Goal: Information Seeking & Learning: Learn about a topic

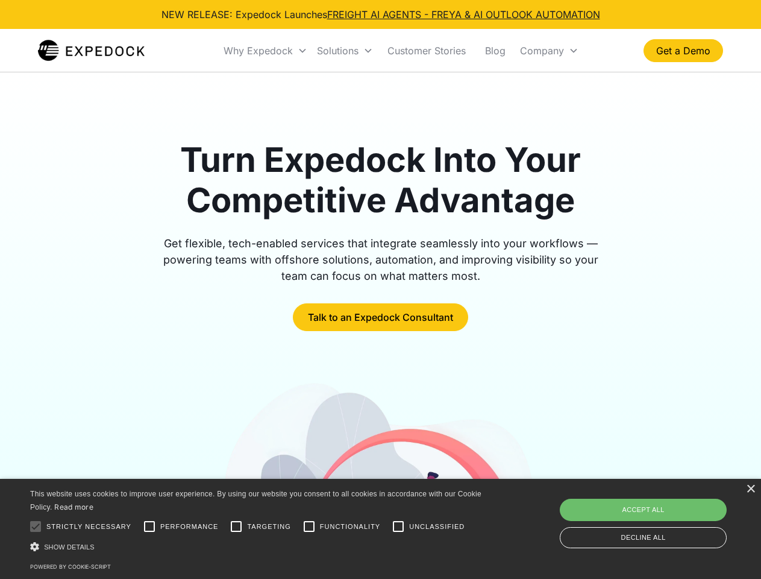
click at [266, 51] on div "Why Expedock" at bounding box center [258, 51] width 69 height 12
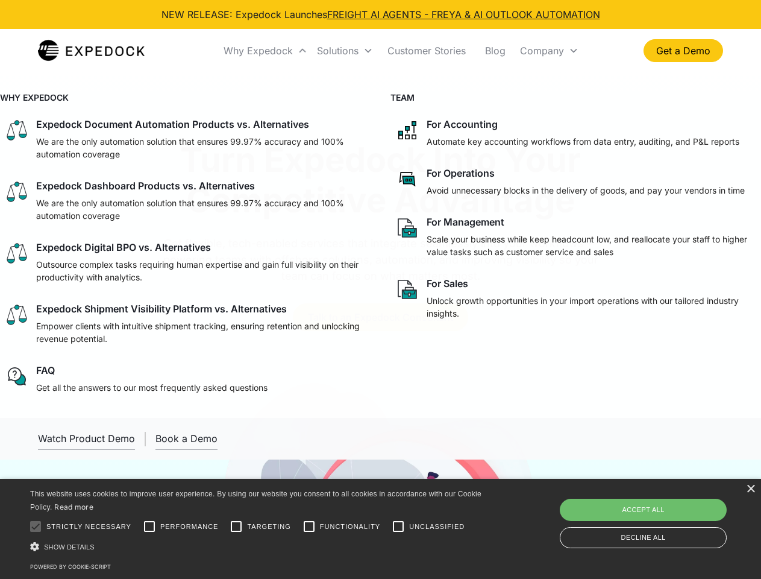
click at [345, 51] on div "Solutions" at bounding box center [338, 51] width 42 height 12
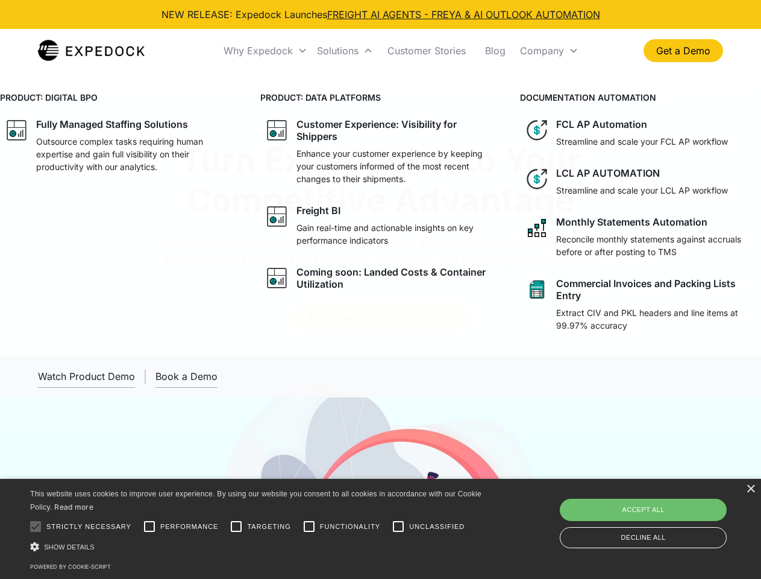
click at [549, 51] on div "Company" at bounding box center [542, 51] width 44 height 12
click at [36, 526] on div at bounding box center [36, 526] width 24 height 24
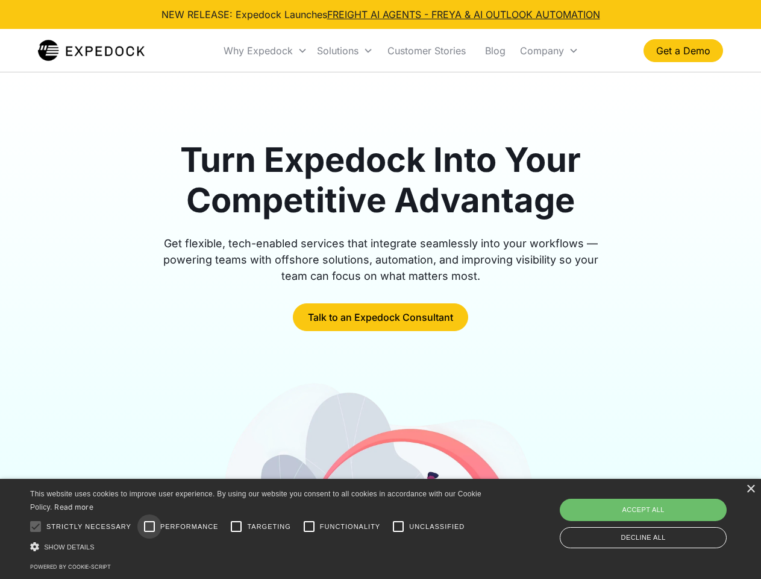
click at [150, 526] on input "Performance" at bounding box center [149, 526] width 24 height 24
checkbox input "true"
click at [236, 526] on input "Targeting" at bounding box center [236, 526] width 24 height 24
checkbox input "true"
click at [309, 526] on input "Functionality" at bounding box center [309, 526] width 24 height 24
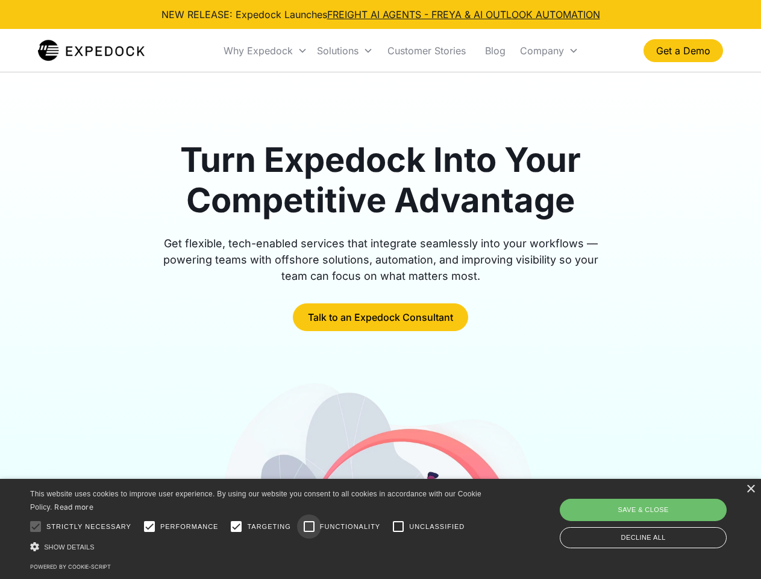
checkbox input "true"
click at [399, 526] on input "Unclassified" at bounding box center [398, 526] width 24 height 24
checkbox input "true"
click at [258, 546] on div "Show details Hide details" at bounding box center [258, 546] width 456 height 13
